Goal: Obtain resource: Obtain resource

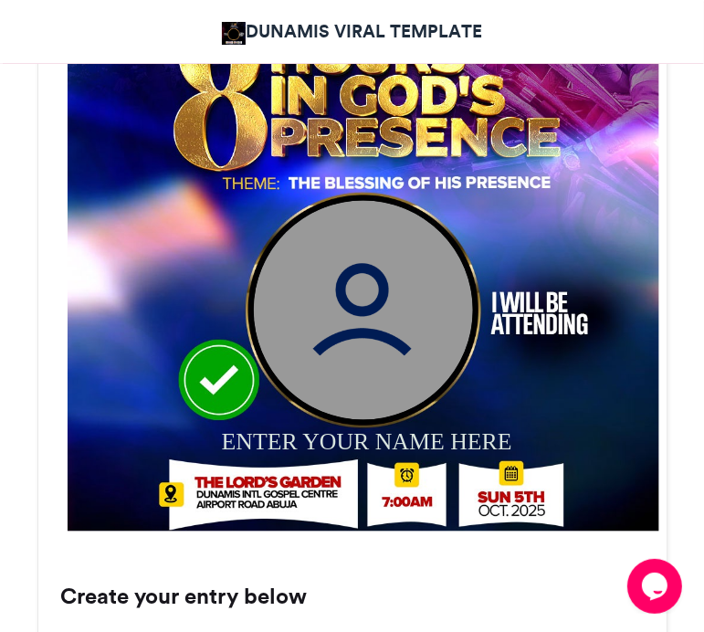
drag, startPoint x: 0, startPoint y: 0, endPoint x: 310, endPoint y: 328, distance: 451.2
click at [310, 328] on img at bounding box center [362, 309] width 219 height 219
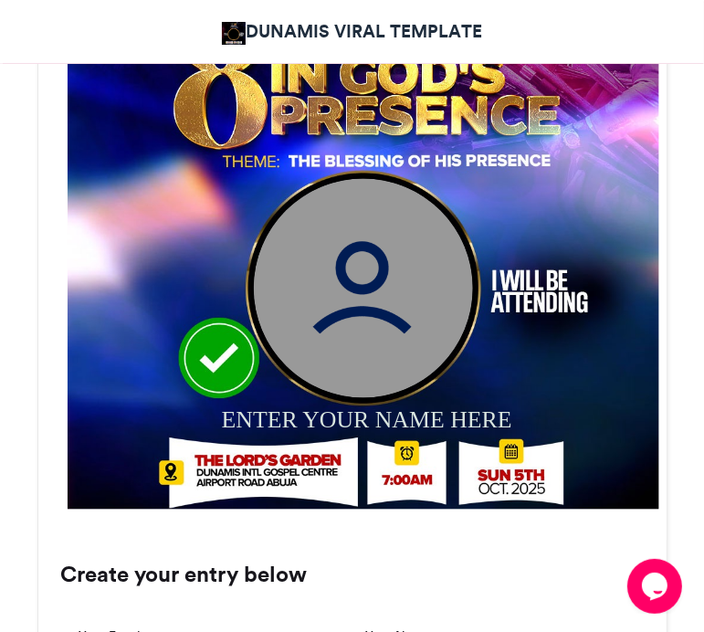
scroll to position [788, 0]
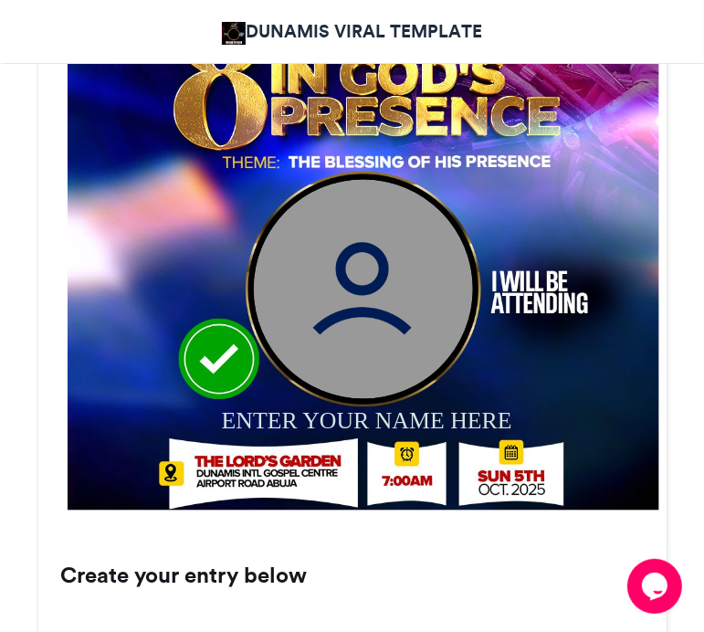
click at [371, 277] on img at bounding box center [362, 288] width 219 height 219
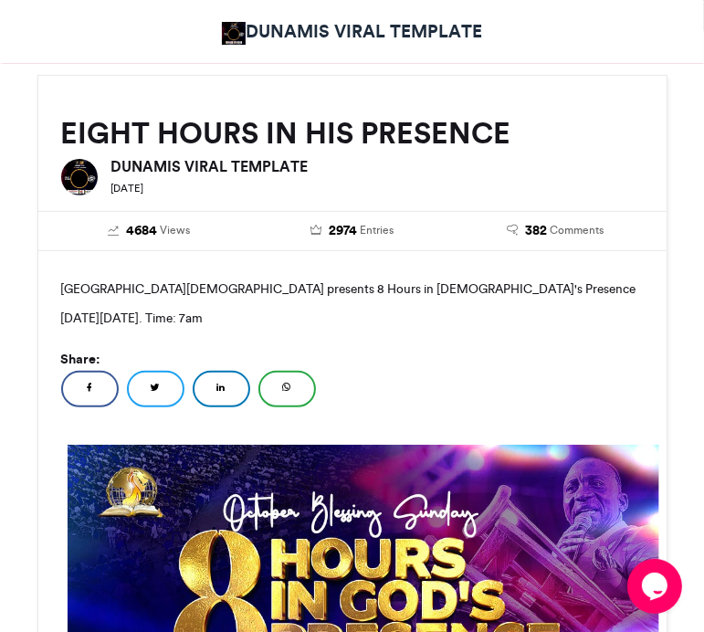
scroll to position [423, 0]
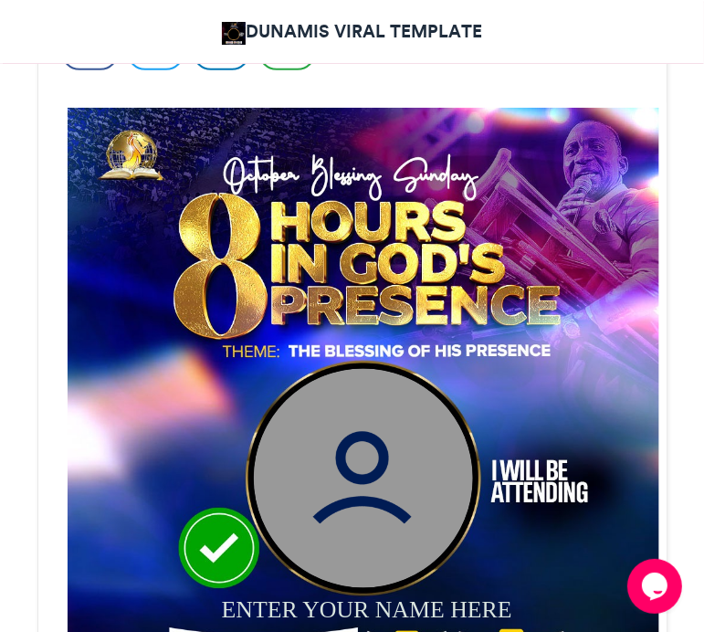
scroll to position [634, 0]
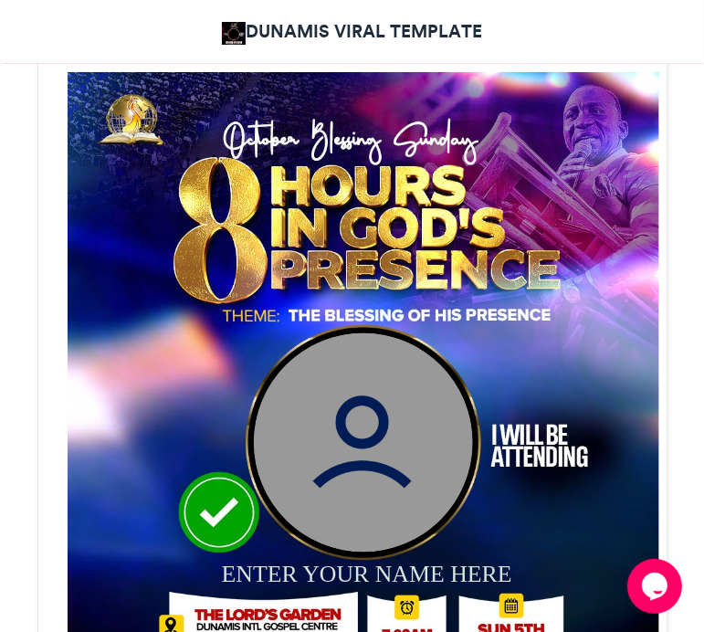
drag, startPoint x: 339, startPoint y: 403, endPoint x: 224, endPoint y: 448, distance: 124.2
click at [224, 448] on img at bounding box center [363, 367] width 591 height 591
click at [328, 495] on img at bounding box center [362, 441] width 219 height 219
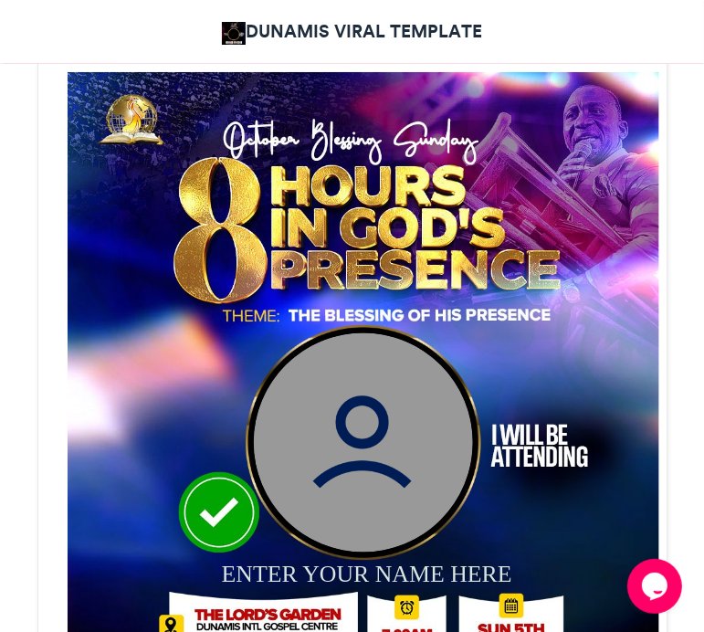
click at [216, 506] on img at bounding box center [363, 367] width 591 height 591
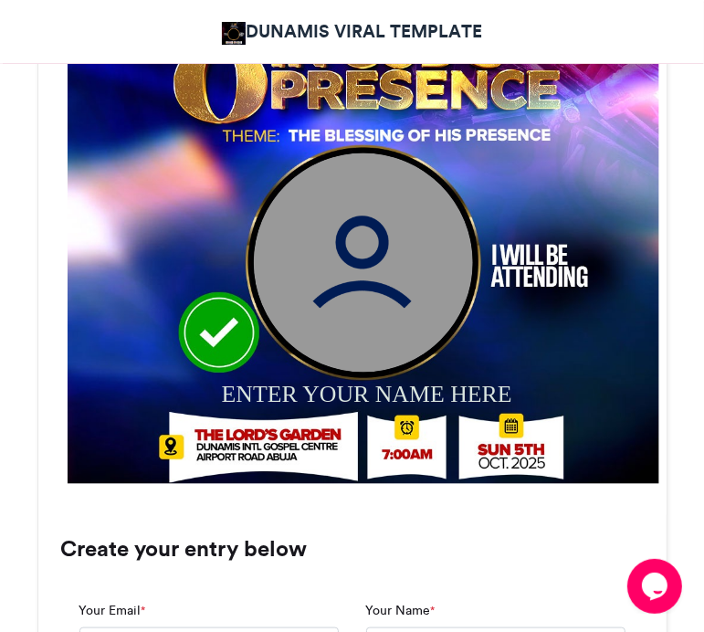
scroll to position [909, 0]
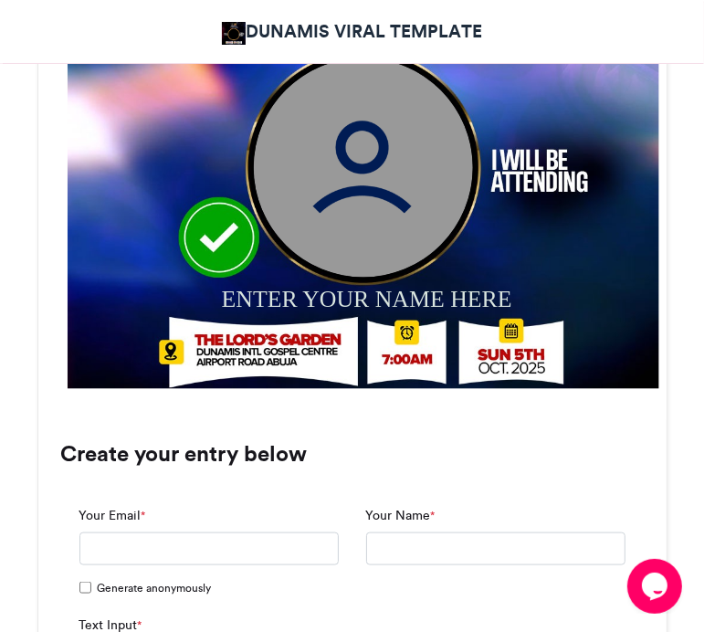
click at [353, 290] on div "ENTER YOUR NAME HERE" at bounding box center [378, 298] width 314 height 33
click at [388, 288] on div "ENTER YOUR NAME HERE" at bounding box center [378, 298] width 314 height 33
click at [444, 298] on div "ENTER YOUR NAME HERE" at bounding box center [378, 298] width 314 height 33
